Goal: Transaction & Acquisition: Obtain resource

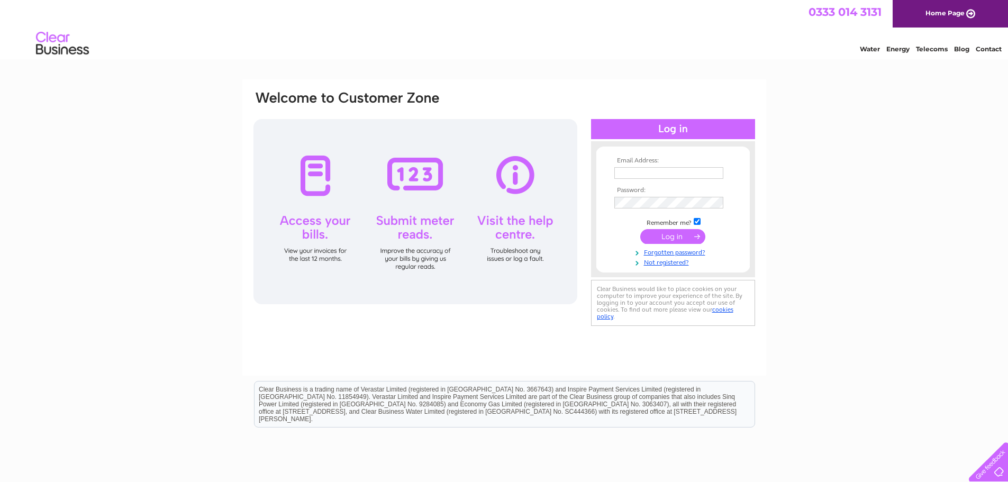
type input "[EMAIL_ADDRESS][DOMAIN_NAME]"
click at [658, 238] on input "submit" at bounding box center [672, 236] width 65 height 15
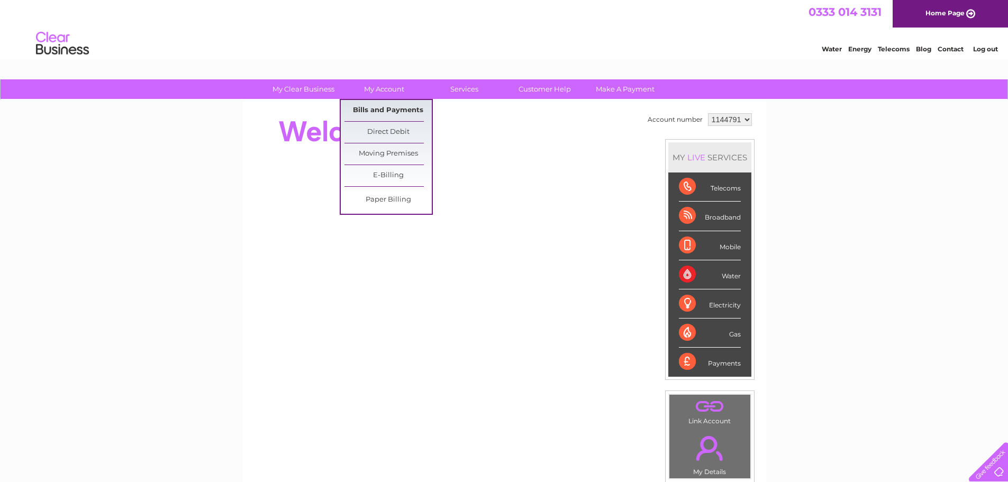
click at [387, 109] on link "Bills and Payments" at bounding box center [388, 110] width 87 height 21
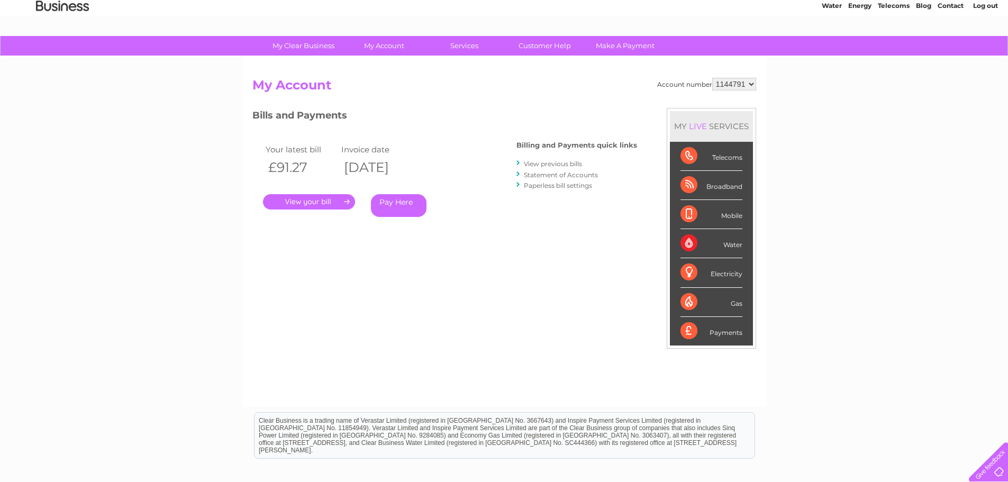
scroll to position [157, 0]
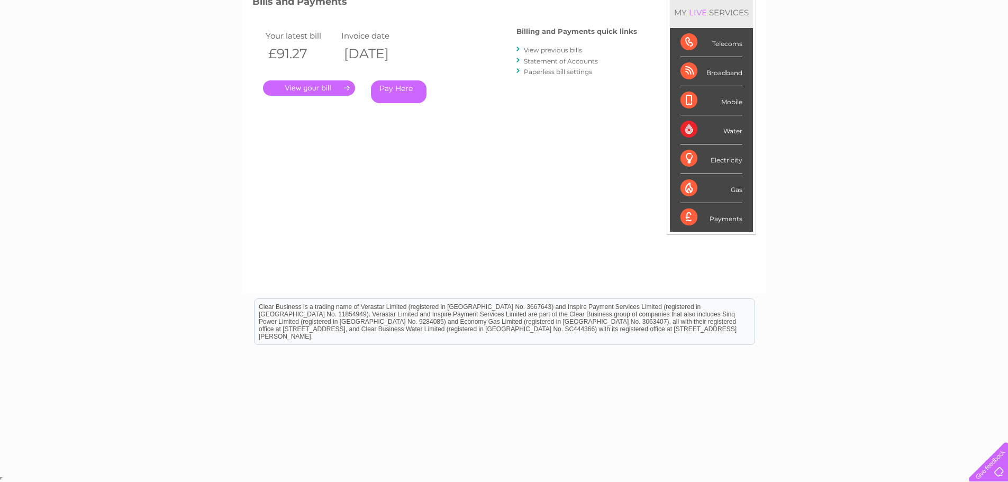
click at [314, 84] on link "." at bounding box center [309, 87] width 92 height 15
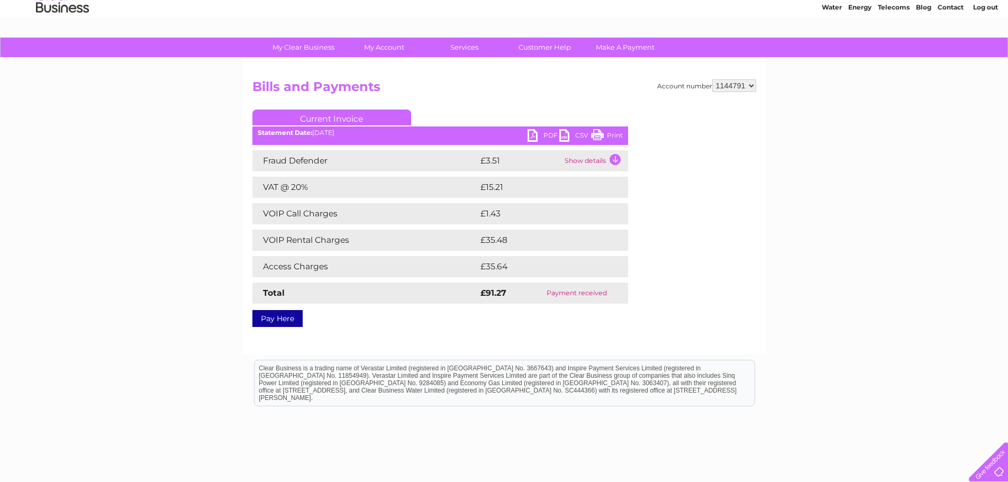
scroll to position [103, 0]
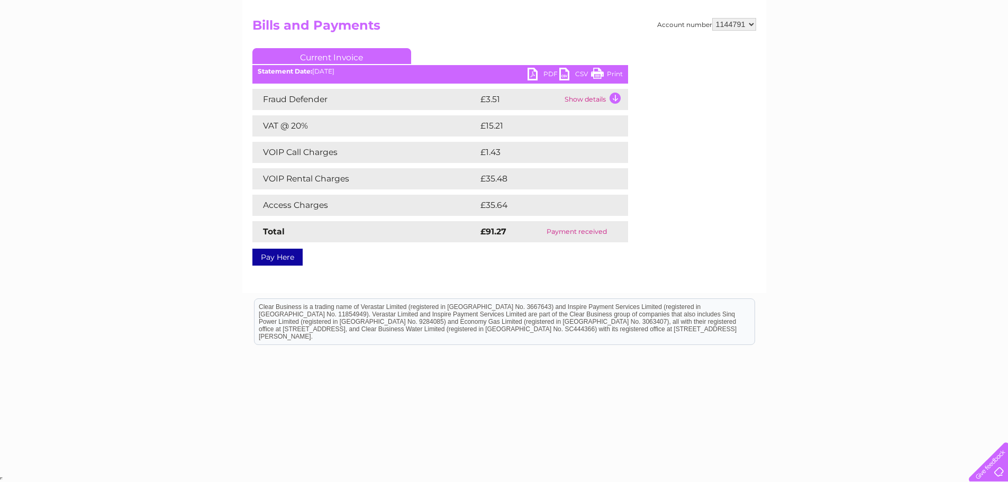
click at [543, 69] on link "PDF" at bounding box center [544, 75] width 32 height 15
